Goal: Information Seeking & Learning: Learn about a topic

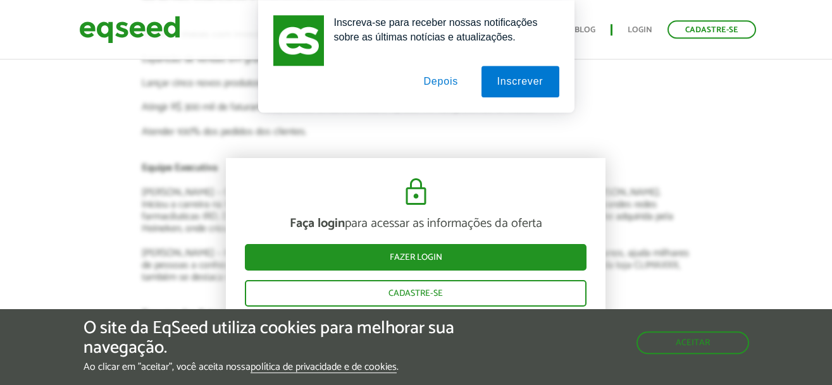
scroll to position [2066, 0]
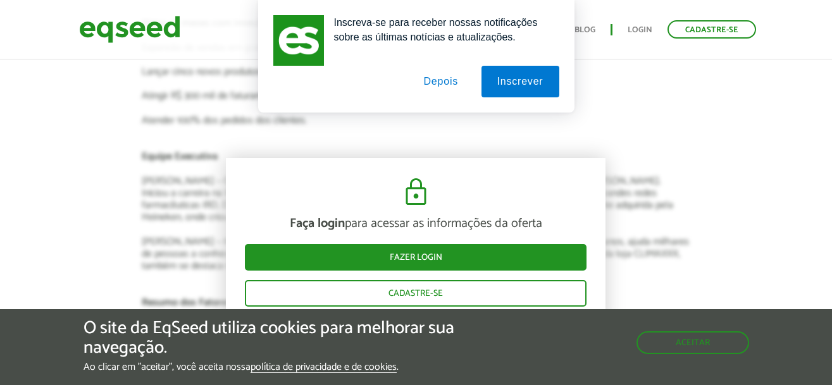
click at [440, 84] on button "Depois" at bounding box center [441, 82] width 66 height 32
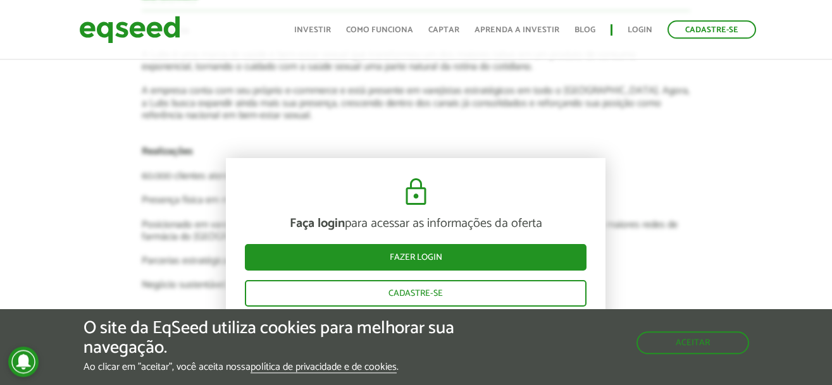
scroll to position [1678, 0]
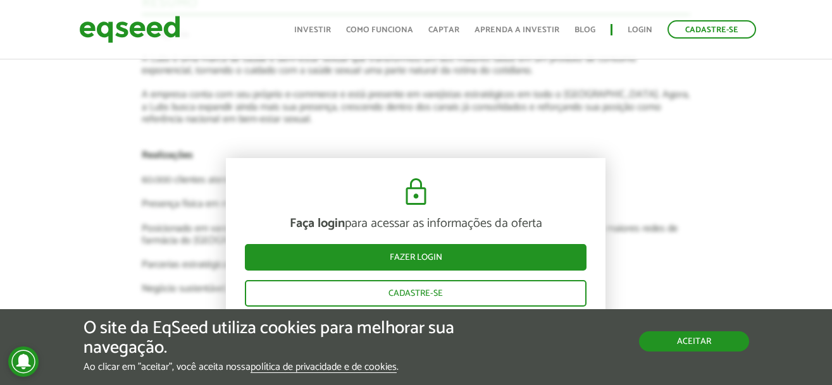
click at [684, 332] on button "Aceitar" at bounding box center [694, 342] width 110 height 20
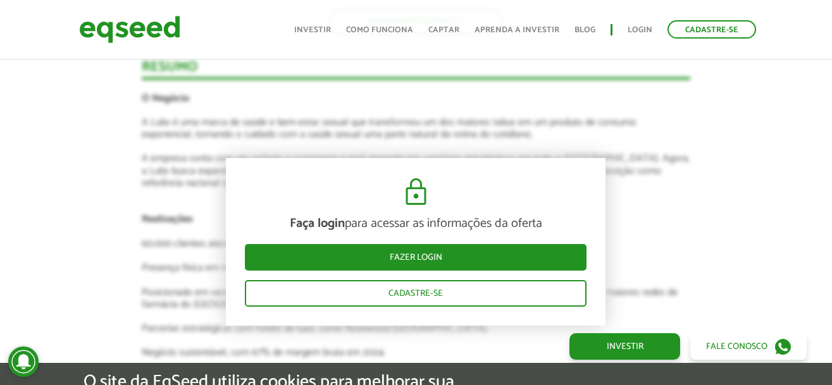
scroll to position [1549, 0]
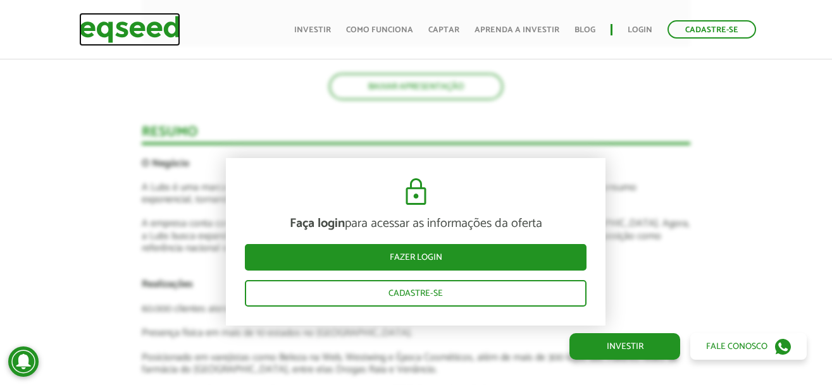
click at [158, 30] on img at bounding box center [129, 30] width 101 height 34
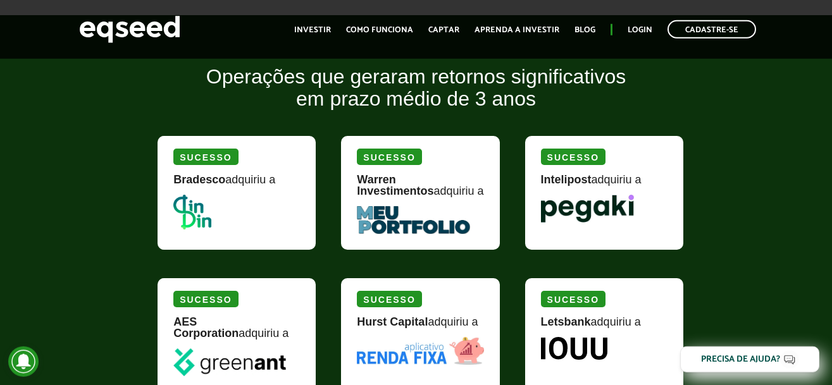
scroll to position [1420, 0]
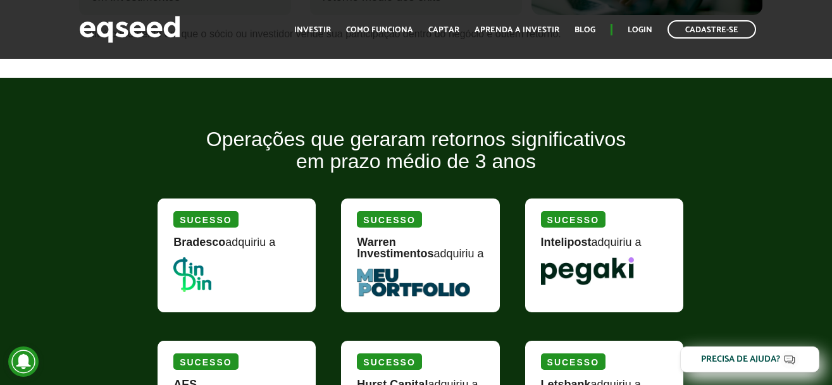
click at [201, 270] on img at bounding box center [192, 275] width 38 height 35
click at [211, 215] on div "Sucesso" at bounding box center [205, 219] width 65 height 16
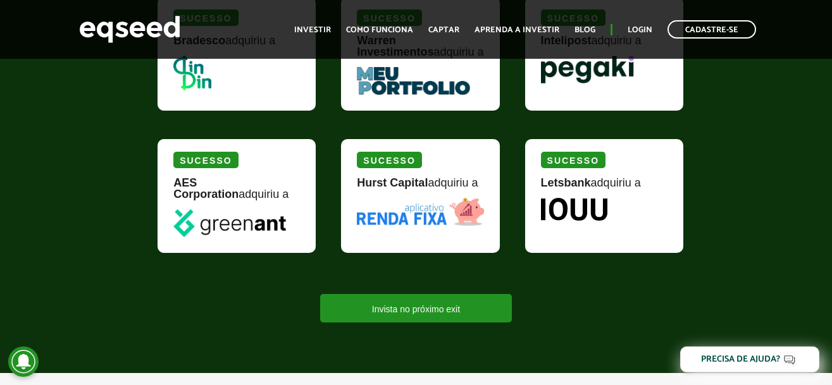
scroll to position [1485, 0]
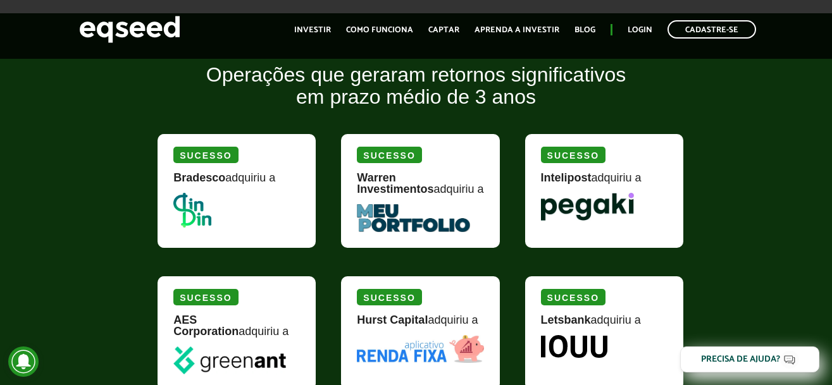
click at [203, 204] on img at bounding box center [192, 210] width 38 height 35
drag, startPoint x: 172, startPoint y: 178, endPoint x: 225, endPoint y: 220, distance: 67.2
click at [225, 220] on div "Sucesso Bradesco adquiriu a" at bounding box center [237, 191] width 158 height 114
copy div "Bradesco adquiriu a"
